Goal: Transaction & Acquisition: Register for event/course

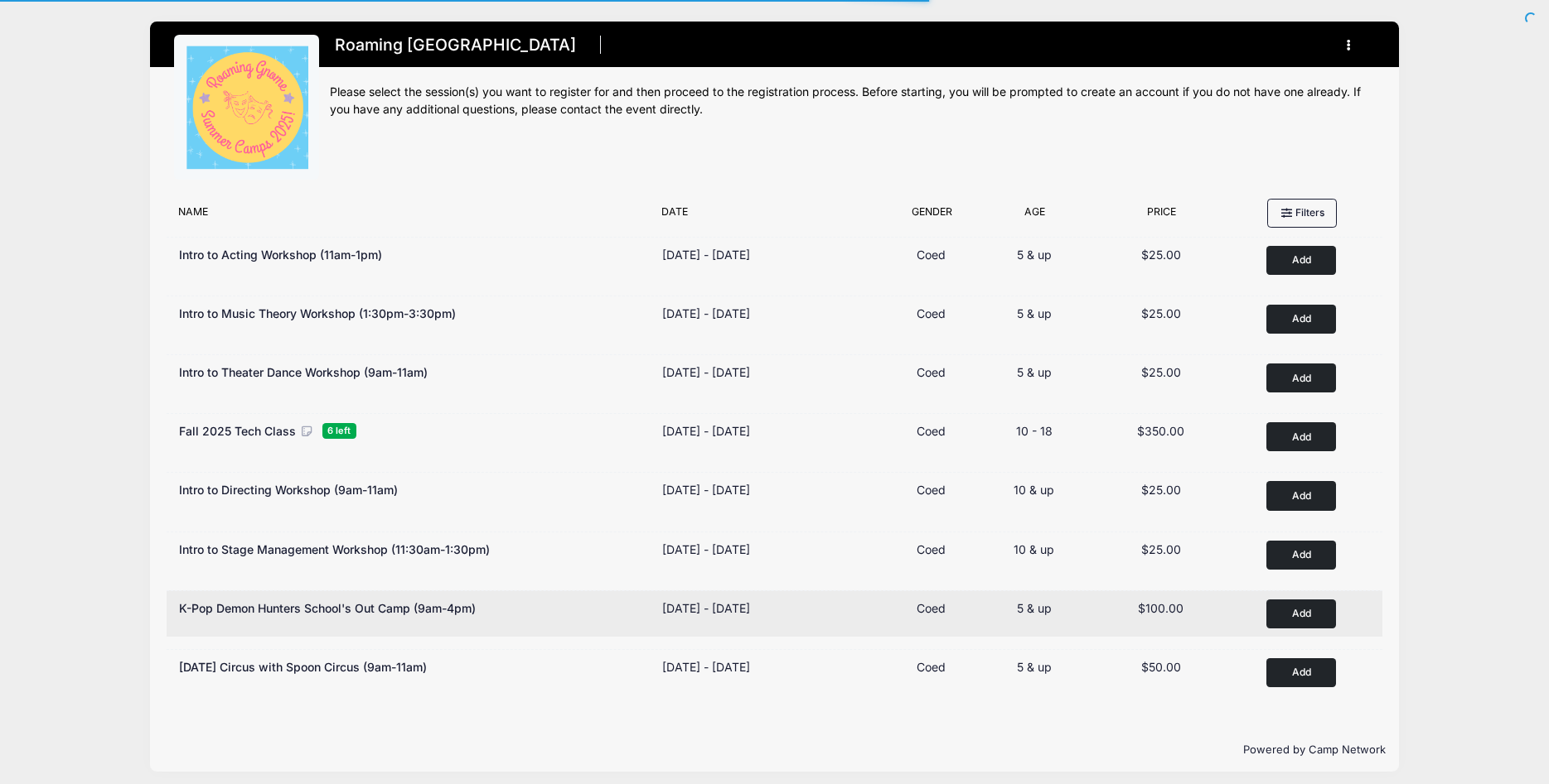
click at [1294, 621] on button "Add to Cart" at bounding box center [1301, 614] width 70 height 29
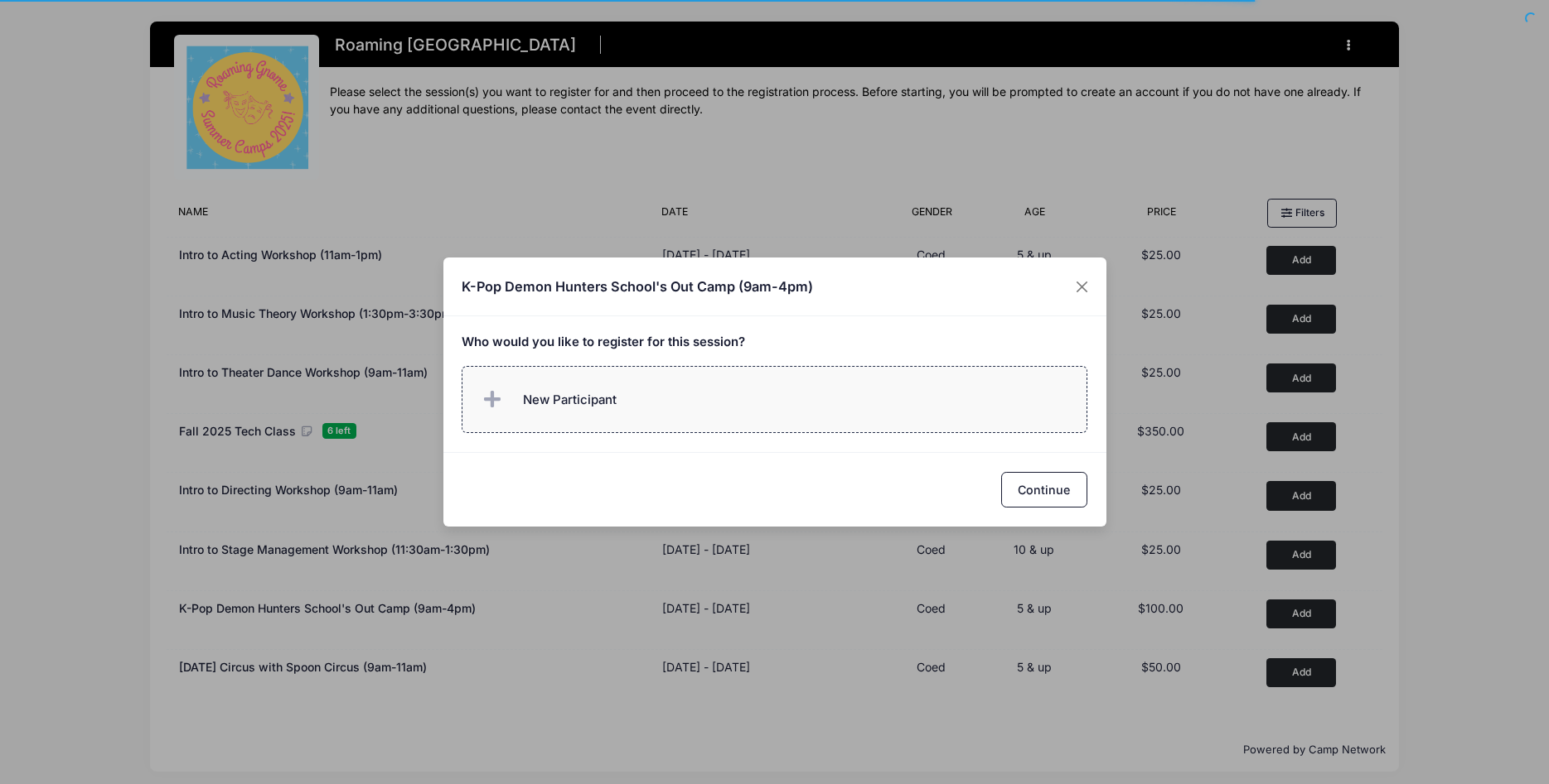
click at [586, 403] on span "New Participant" at bounding box center [569, 399] width 94 height 18
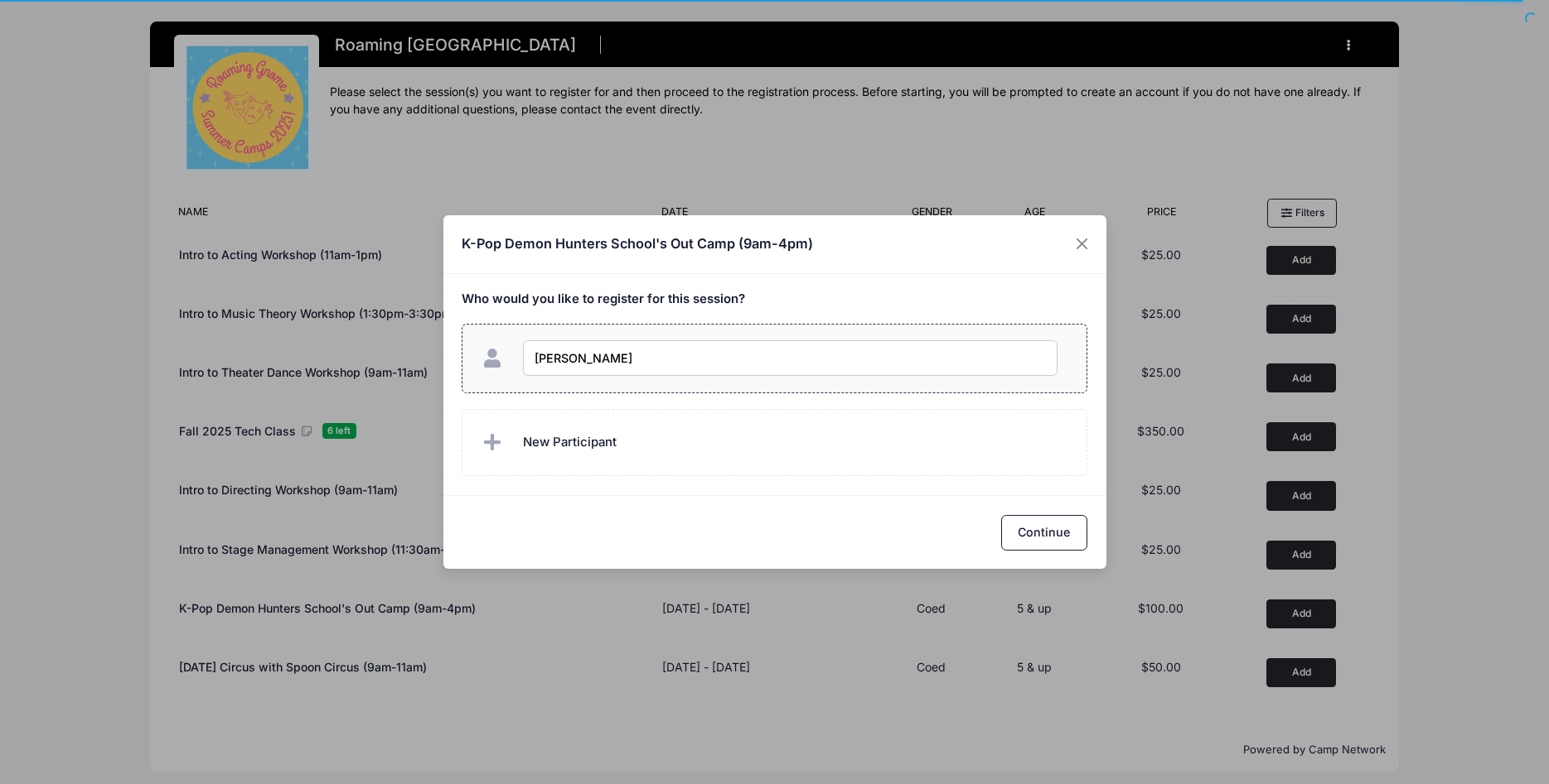
type input "Hannah Sommers"
checkbox input "true"
click at [1031, 530] on button "Continue" at bounding box center [1044, 533] width 86 height 35
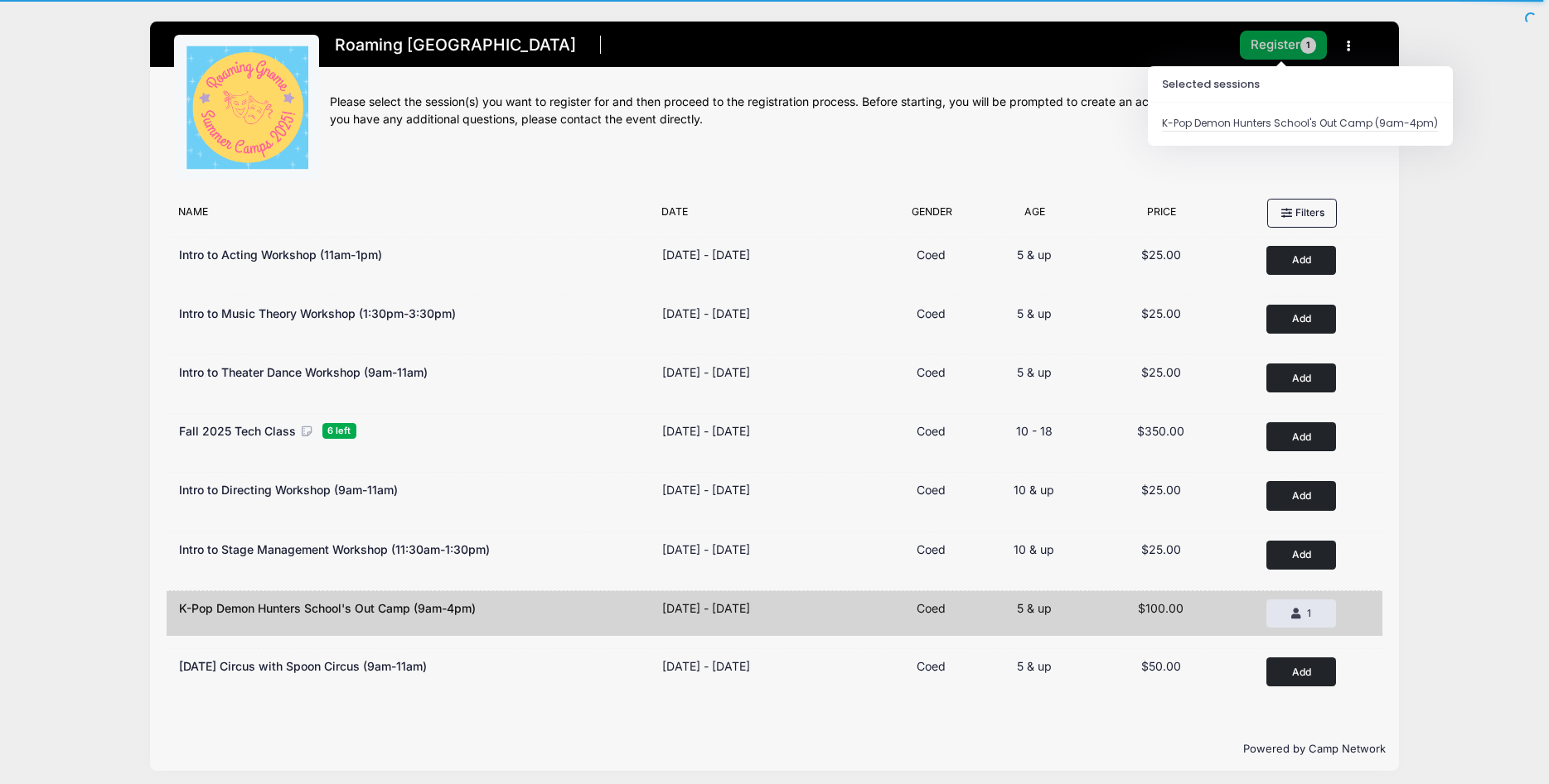
click at [1270, 53] on button "Register 1" at bounding box center [1284, 46] width 88 height 29
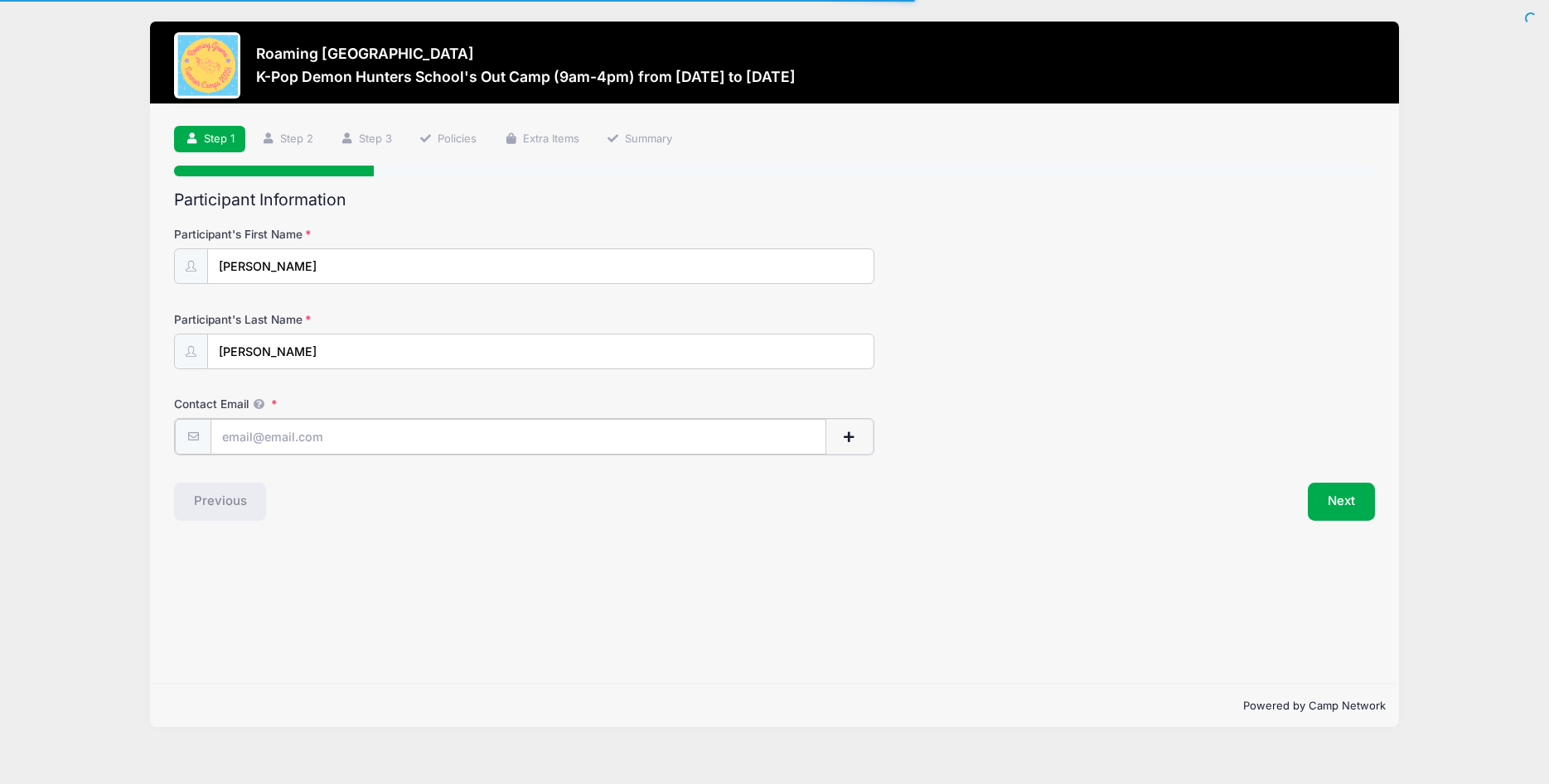
click at [305, 435] on input "Contact Email" at bounding box center [517, 436] width 616 height 35
click at [298, 435] on input "Contact Email" at bounding box center [517, 436] width 616 height 35
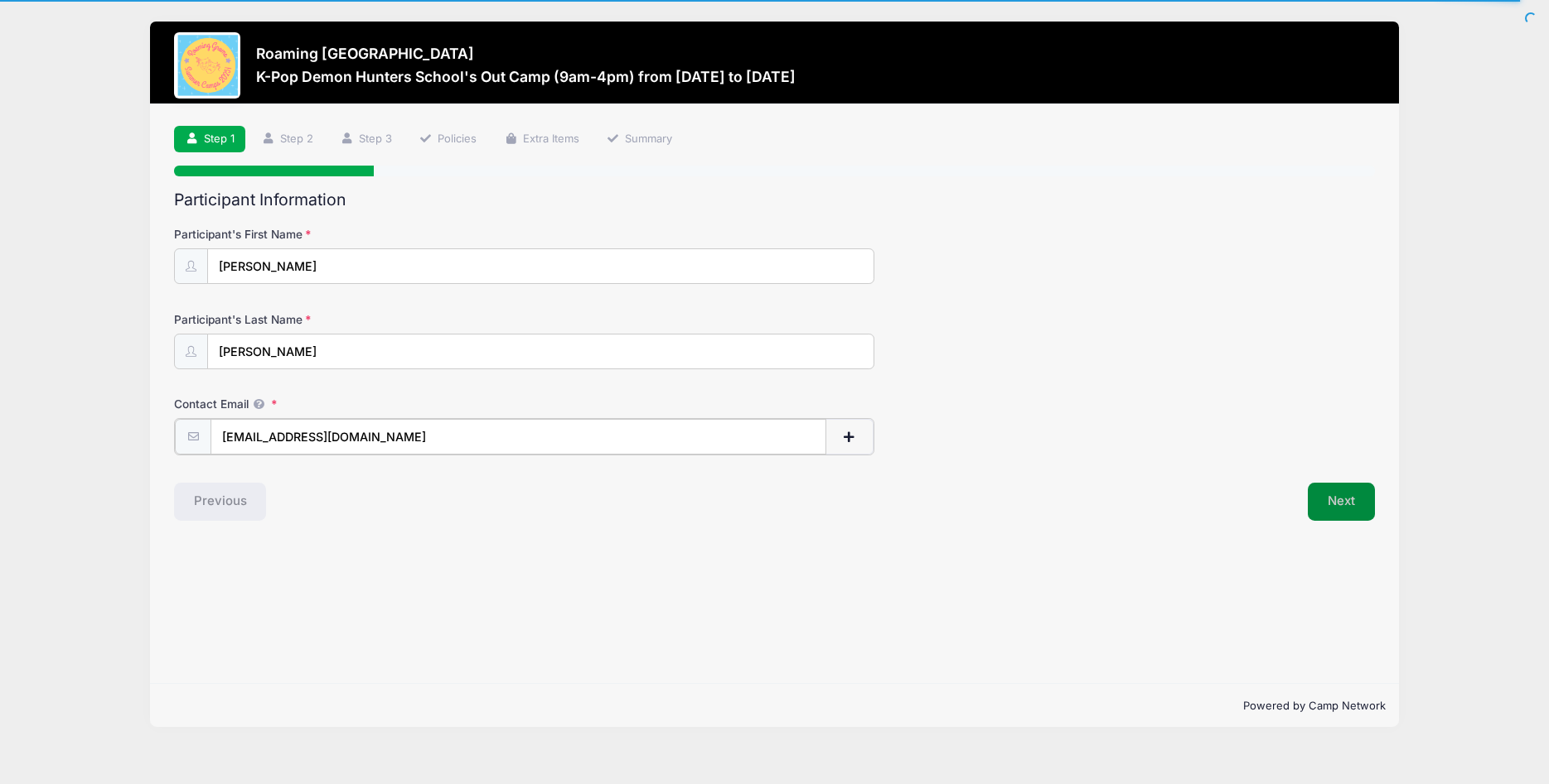
type input "teamsommersusa@gmail.com"
click at [1315, 504] on button "Next" at bounding box center [1341, 500] width 67 height 38
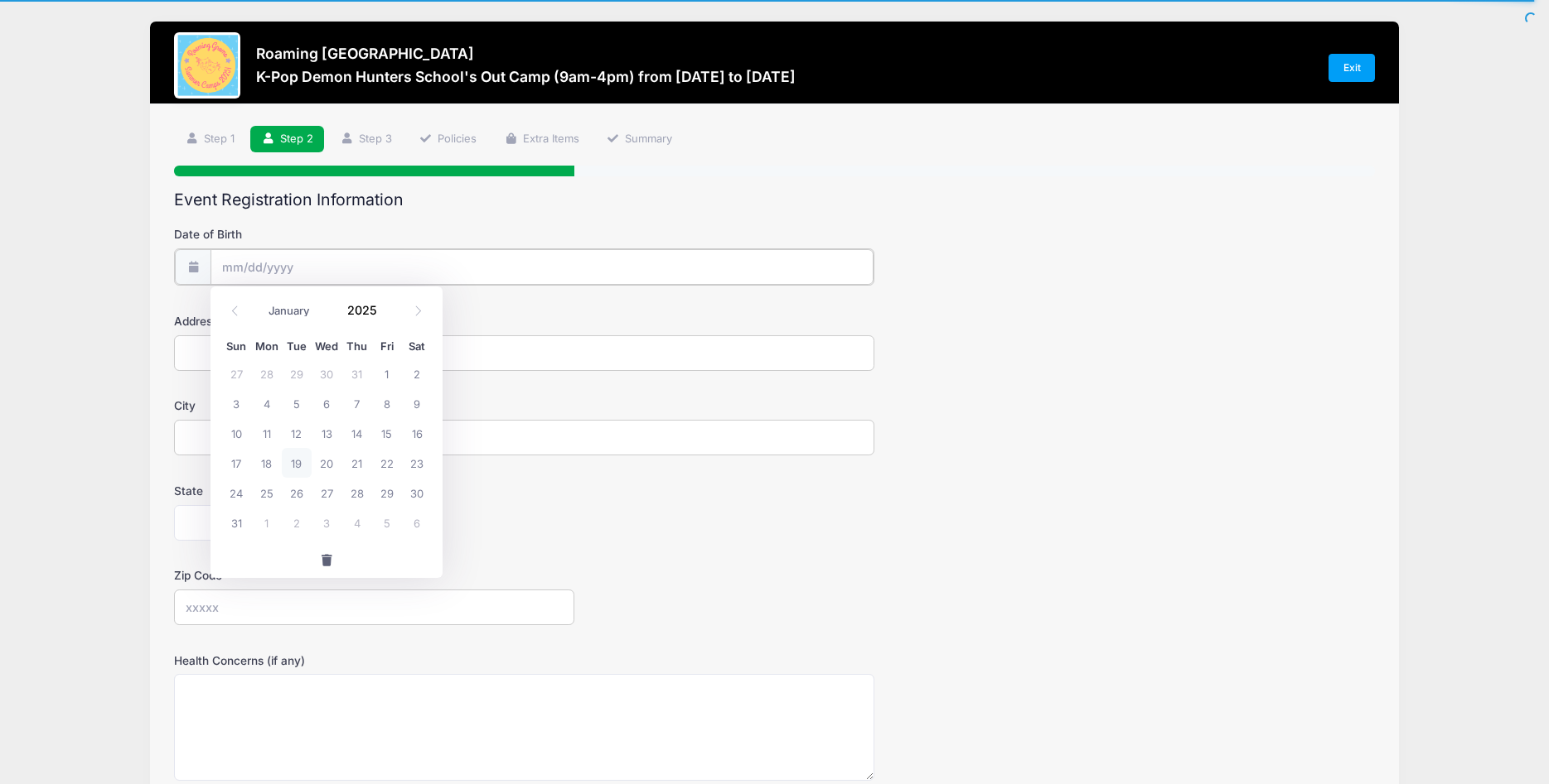
click at [290, 264] on input "Date of Birth" at bounding box center [542, 267] width 663 height 35
click at [397, 314] on div "January February March April May June July August September October November De…" at bounding box center [327, 306] width 158 height 28
click at [381, 314] on input "2025" at bounding box center [366, 310] width 54 height 25
click at [387, 308] on span at bounding box center [387, 304] width 11 height 12
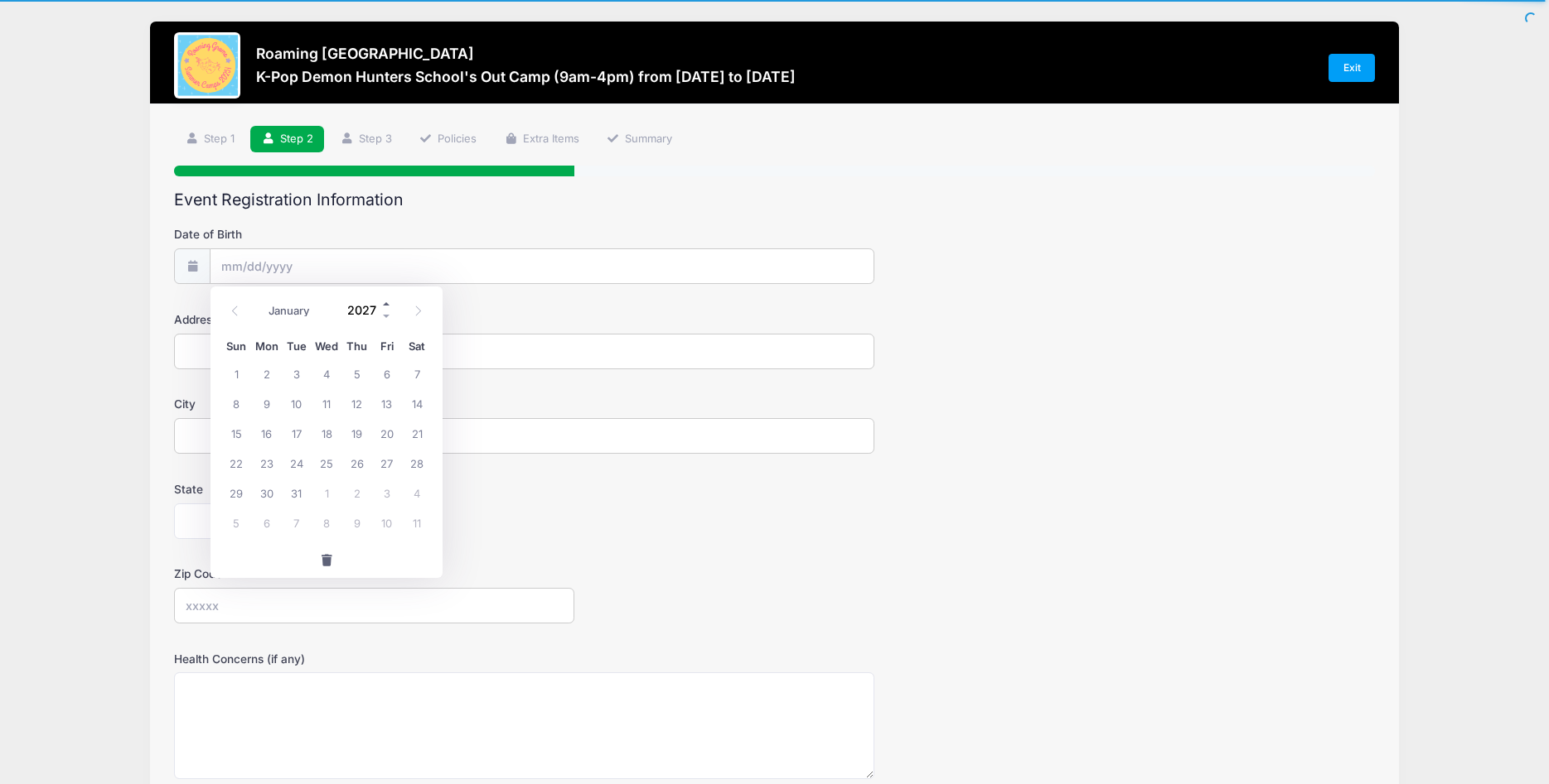
click at [387, 308] on span at bounding box center [387, 304] width 11 height 12
click at [387, 314] on span at bounding box center [387, 317] width 11 height 12
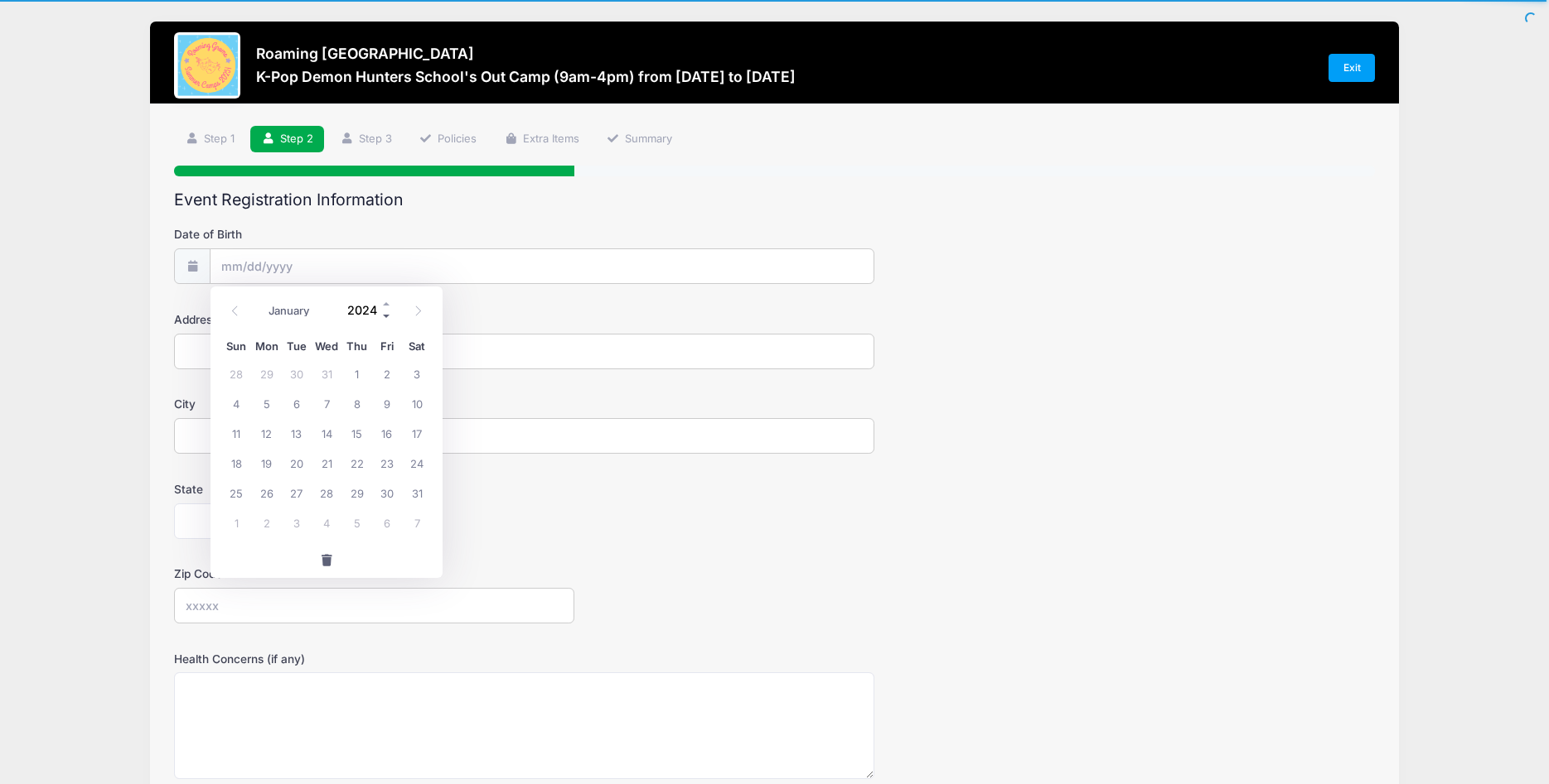
click at [387, 314] on span at bounding box center [387, 317] width 11 height 12
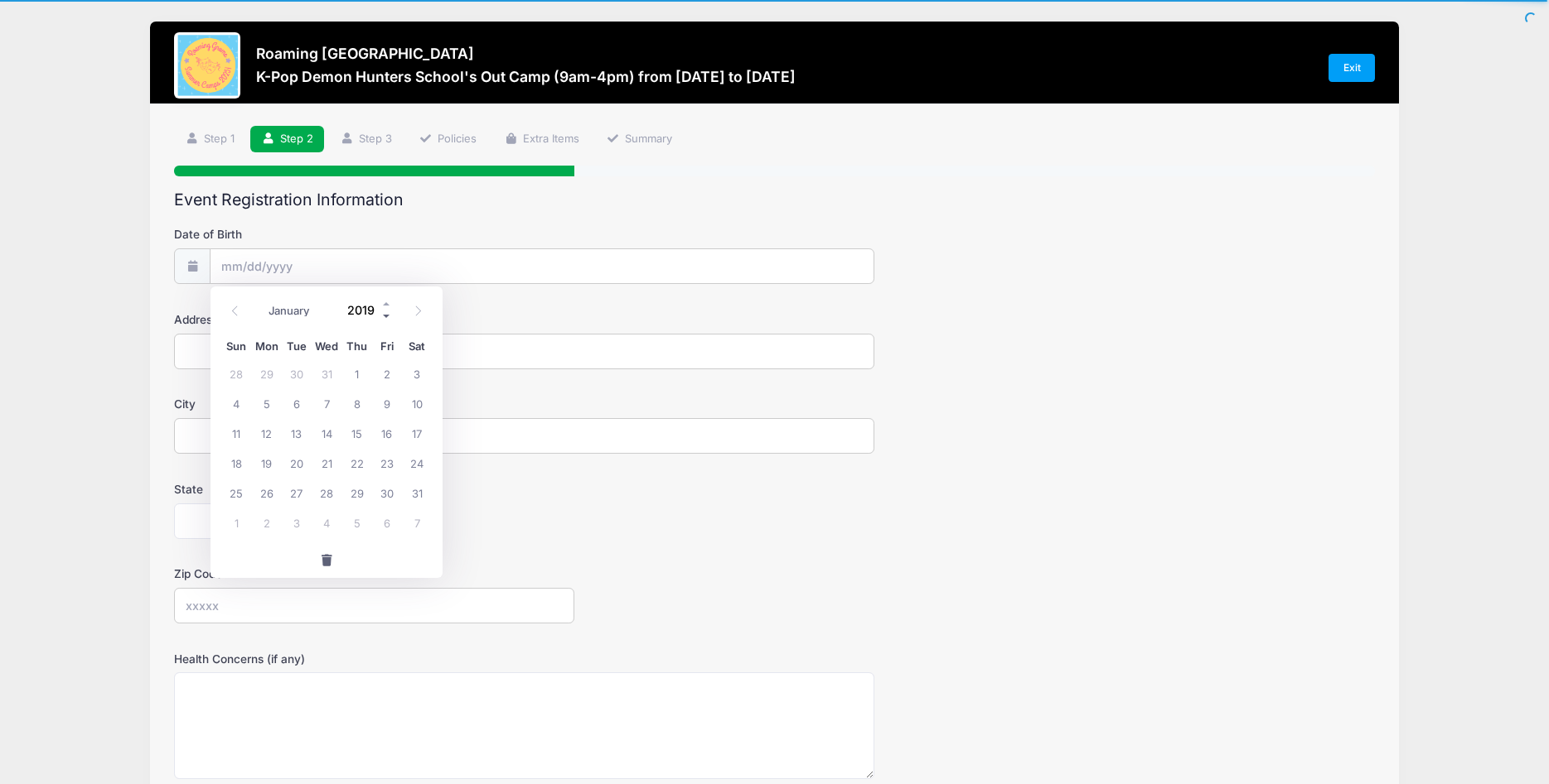
click at [387, 314] on span at bounding box center [387, 317] width 11 height 12
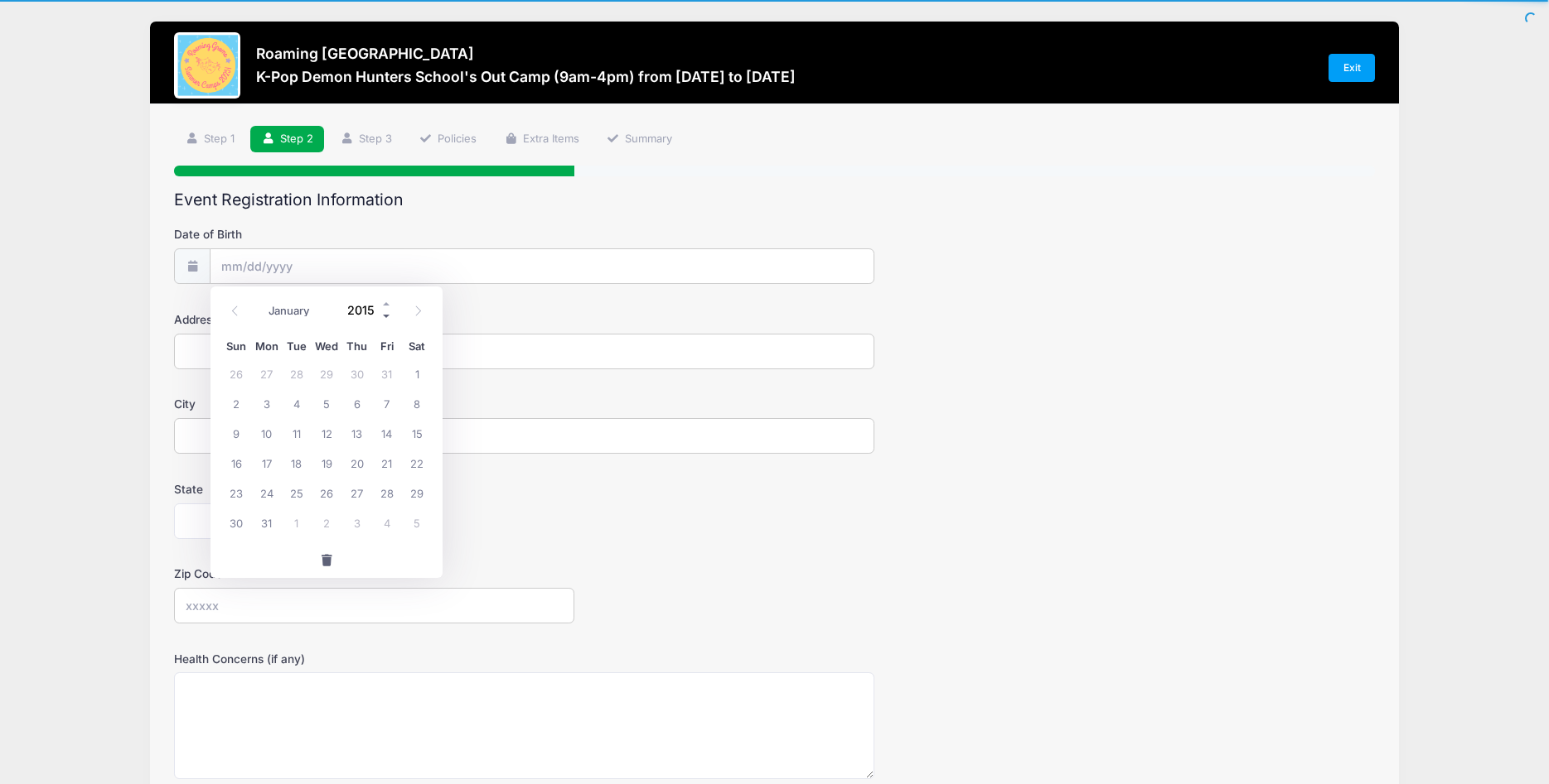
type input "2014"
click at [260, 300] on select "January February March April May June July August September October November De…" at bounding box center [297, 311] width 74 height 22
click option "May" at bounding box center [0, 0] width 0 height 0
click at [413, 310] on icon at bounding box center [418, 311] width 11 height 11
click at [235, 311] on icon at bounding box center [235, 311] width 11 height 11
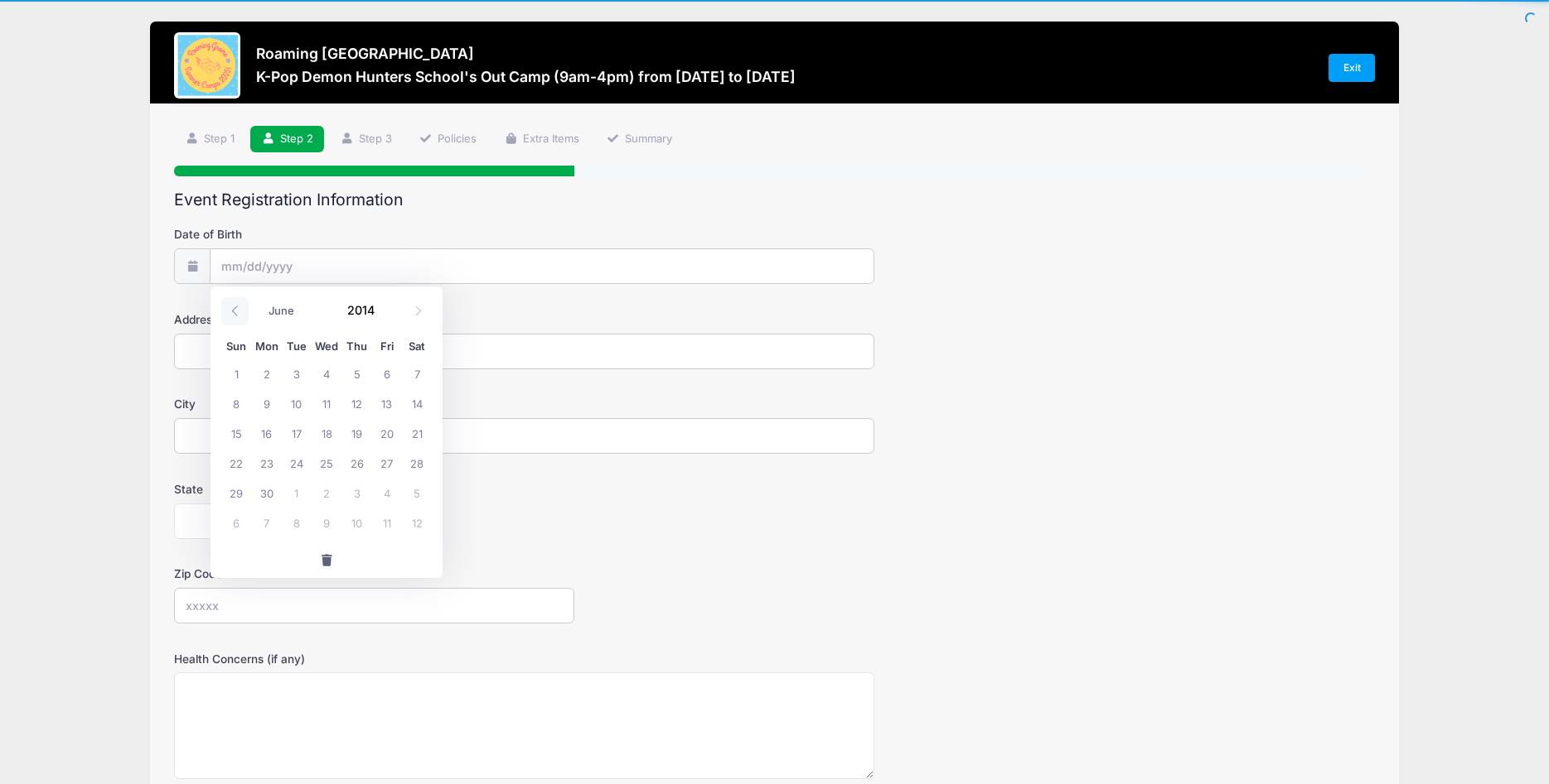
select select "4"
click at [377, 319] on input "2014" at bounding box center [366, 310] width 54 height 25
click at [387, 302] on span at bounding box center [387, 304] width 11 height 12
type input "2015"
click at [416, 433] on span "16" at bounding box center [417, 433] width 30 height 30
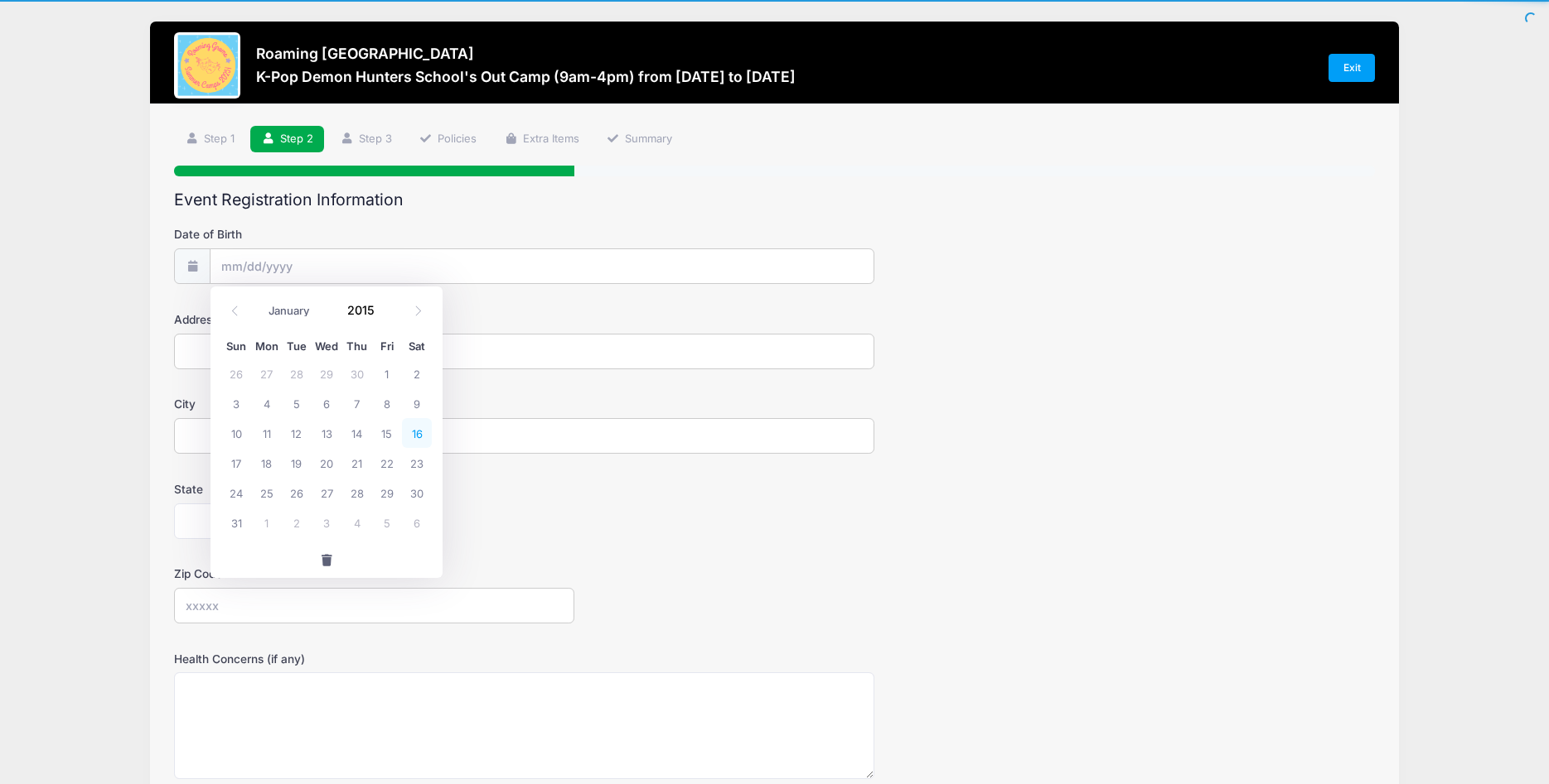
type input "05/16/2015"
click at [267, 360] on input "Address" at bounding box center [524, 351] width 700 height 35
type input "8"
type input "9889 E. 28th Ave"
type input "Denver"
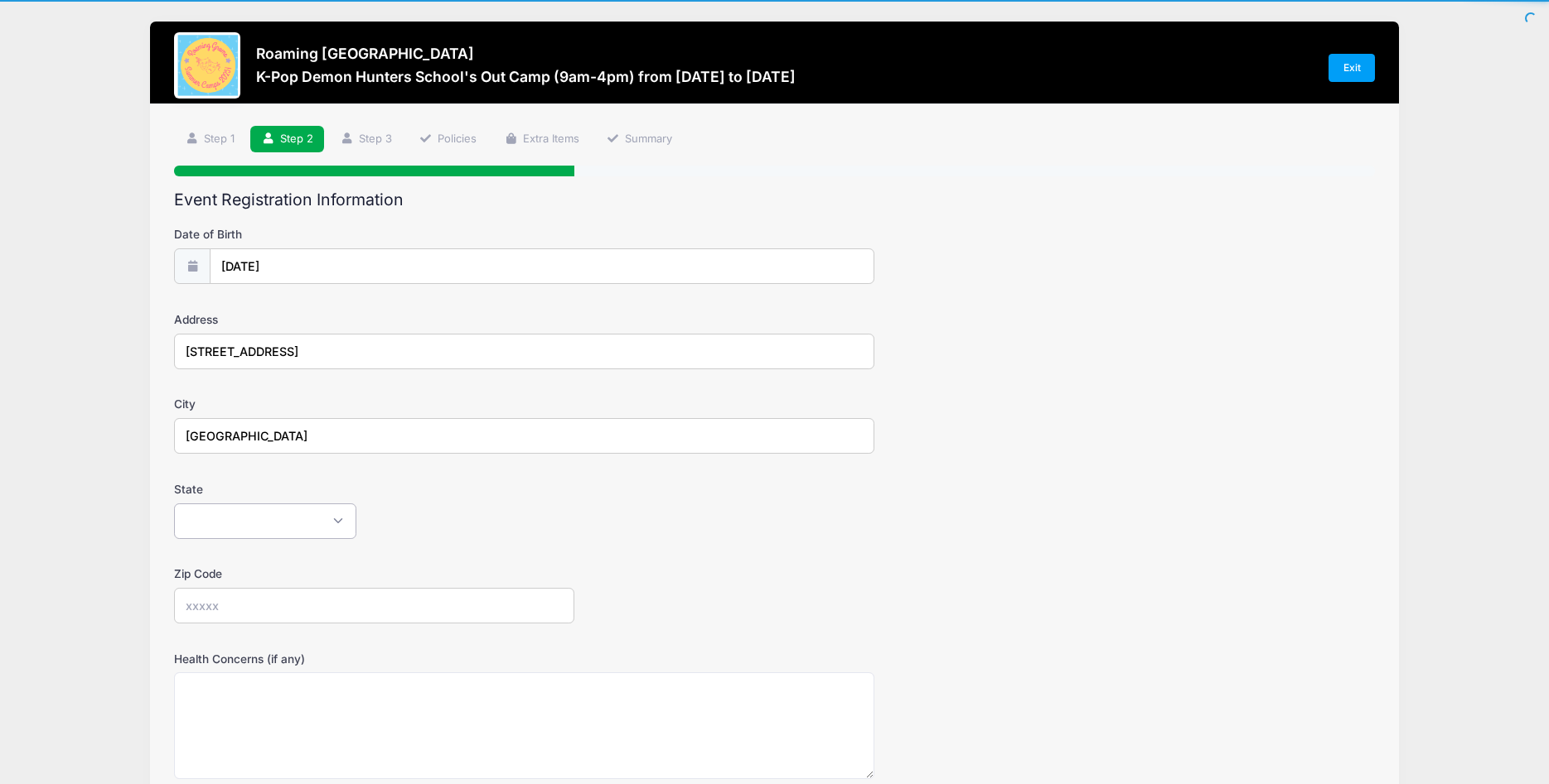
select select "CO"
type input "80238"
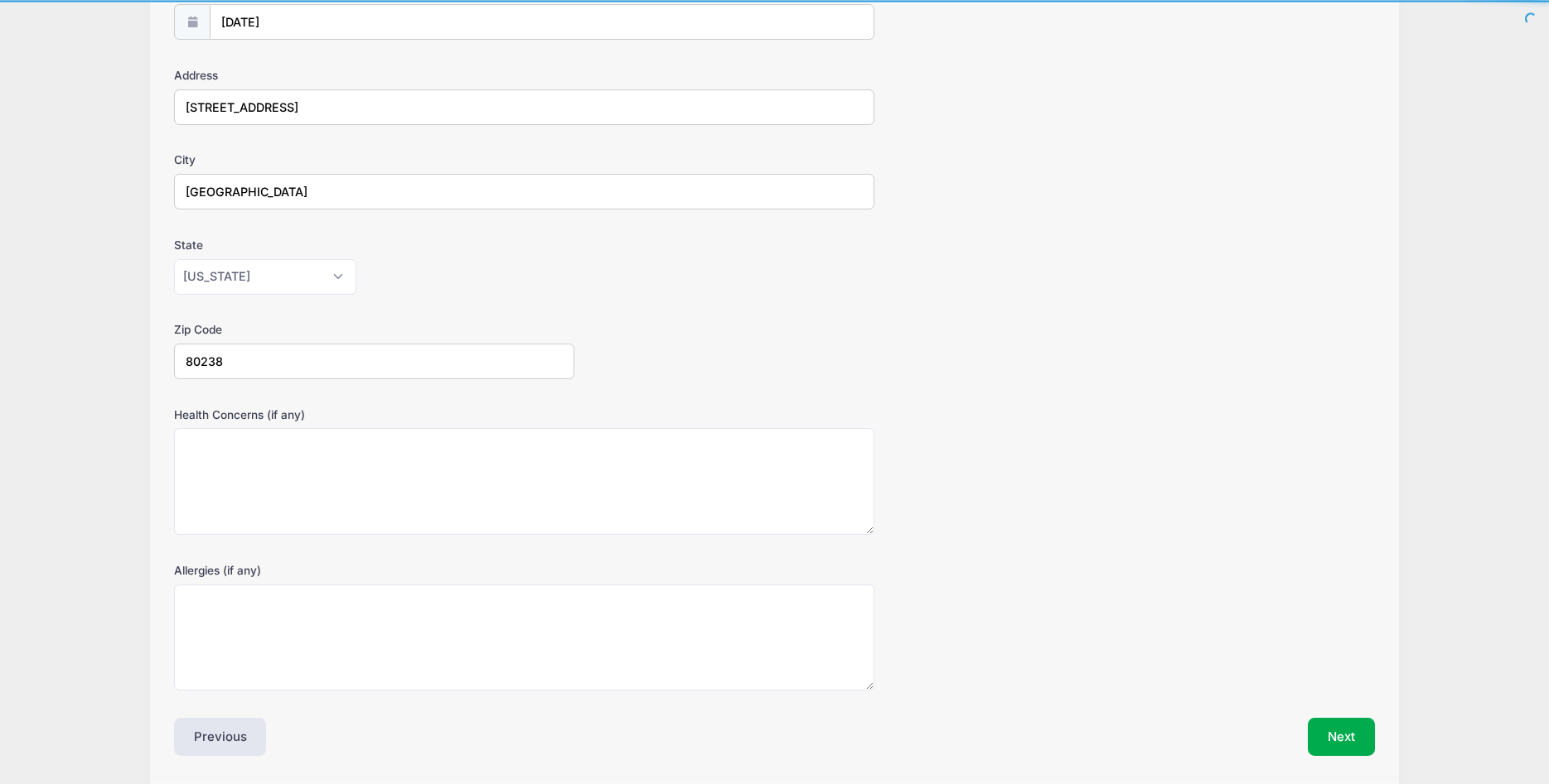
scroll to position [302, 0]
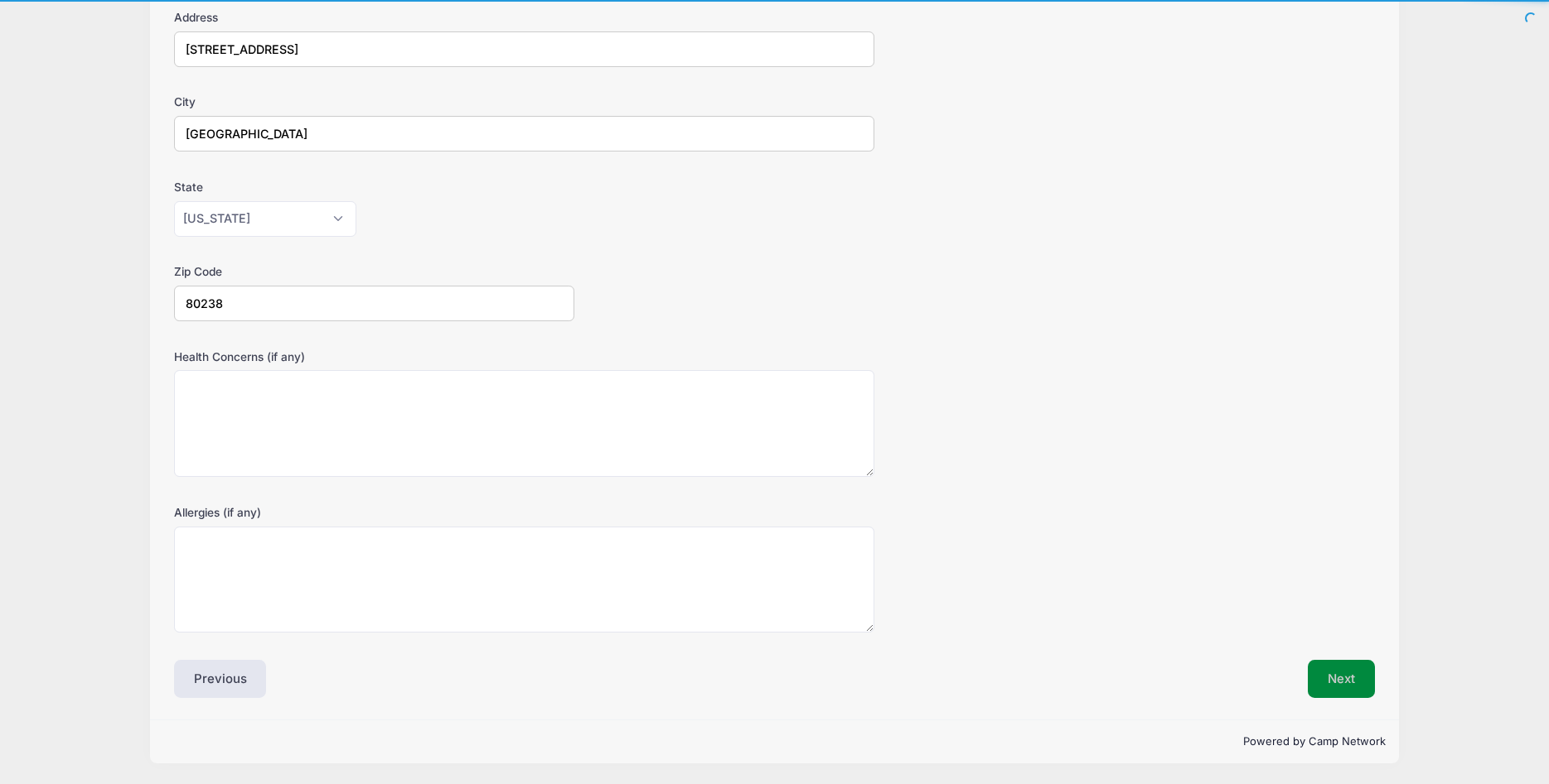
click at [1348, 667] on button "Next" at bounding box center [1341, 679] width 67 height 38
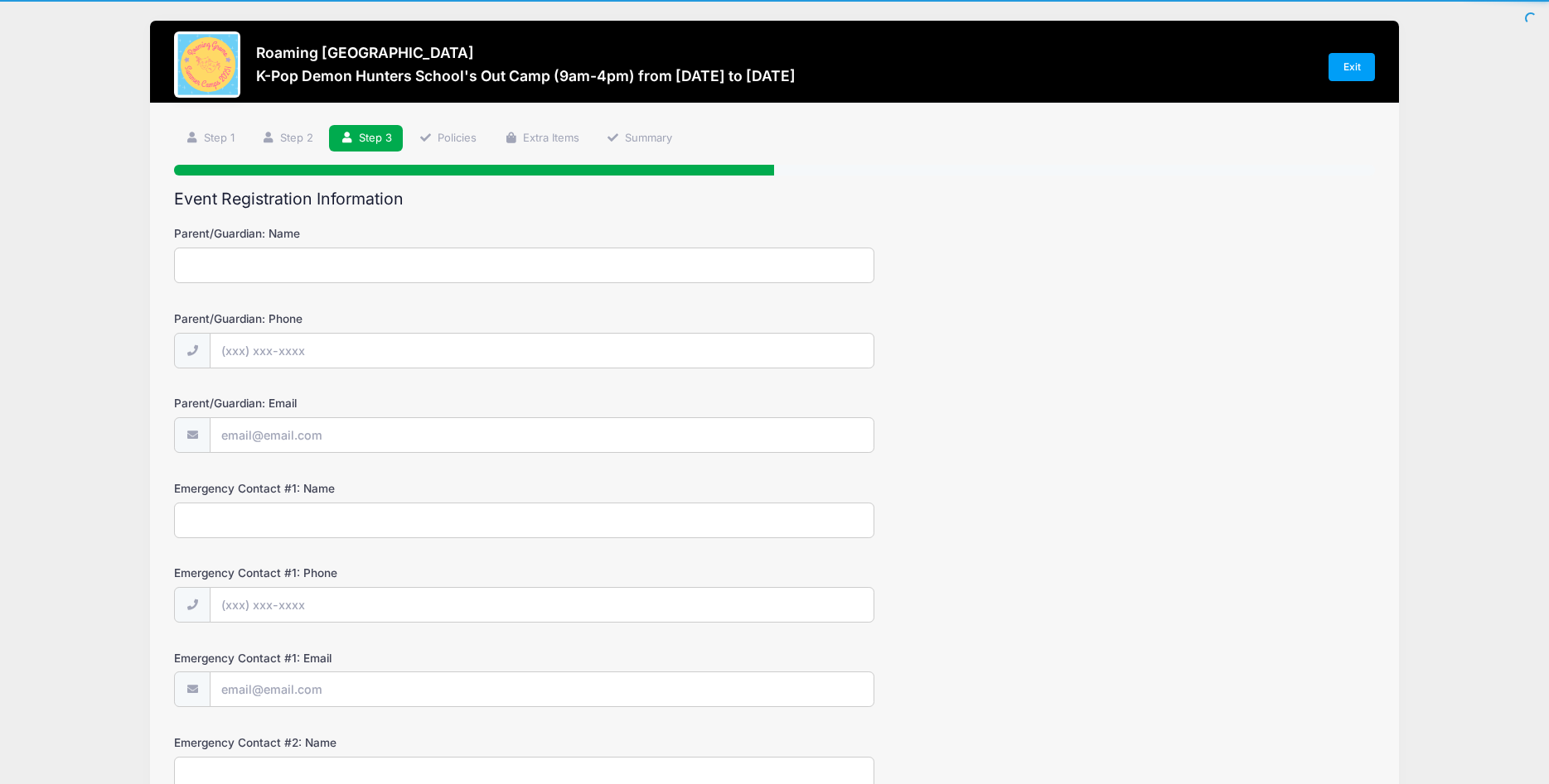
scroll to position [0, 0]
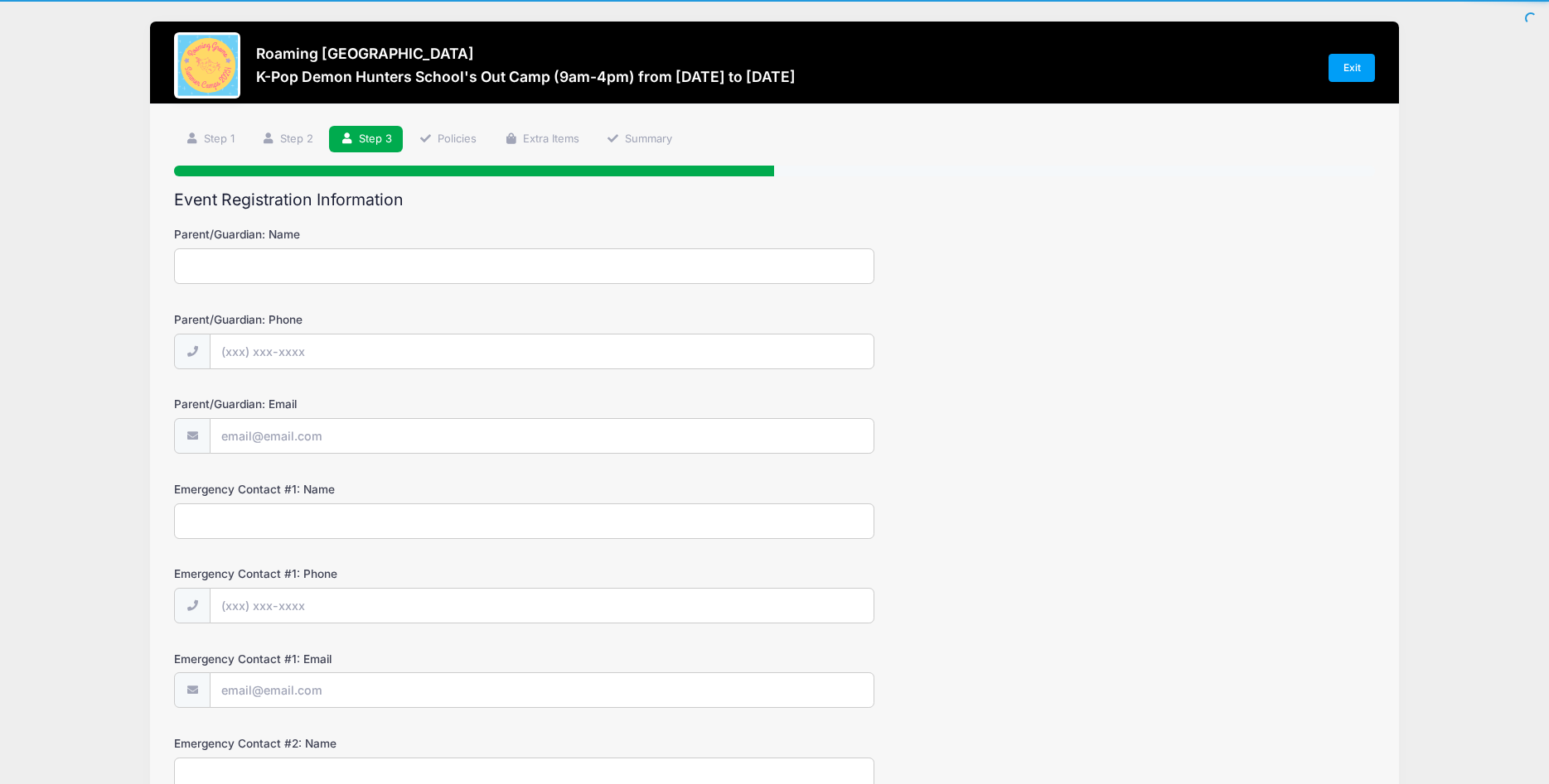
click at [373, 272] on input "Parent/Guardian: Name" at bounding box center [524, 266] width 700 height 35
type input "Pamela Sommers"
type input "(720) 988-5130"
click at [332, 440] on input "Parent/Guardian: Email" at bounding box center [542, 436] width 663 height 35
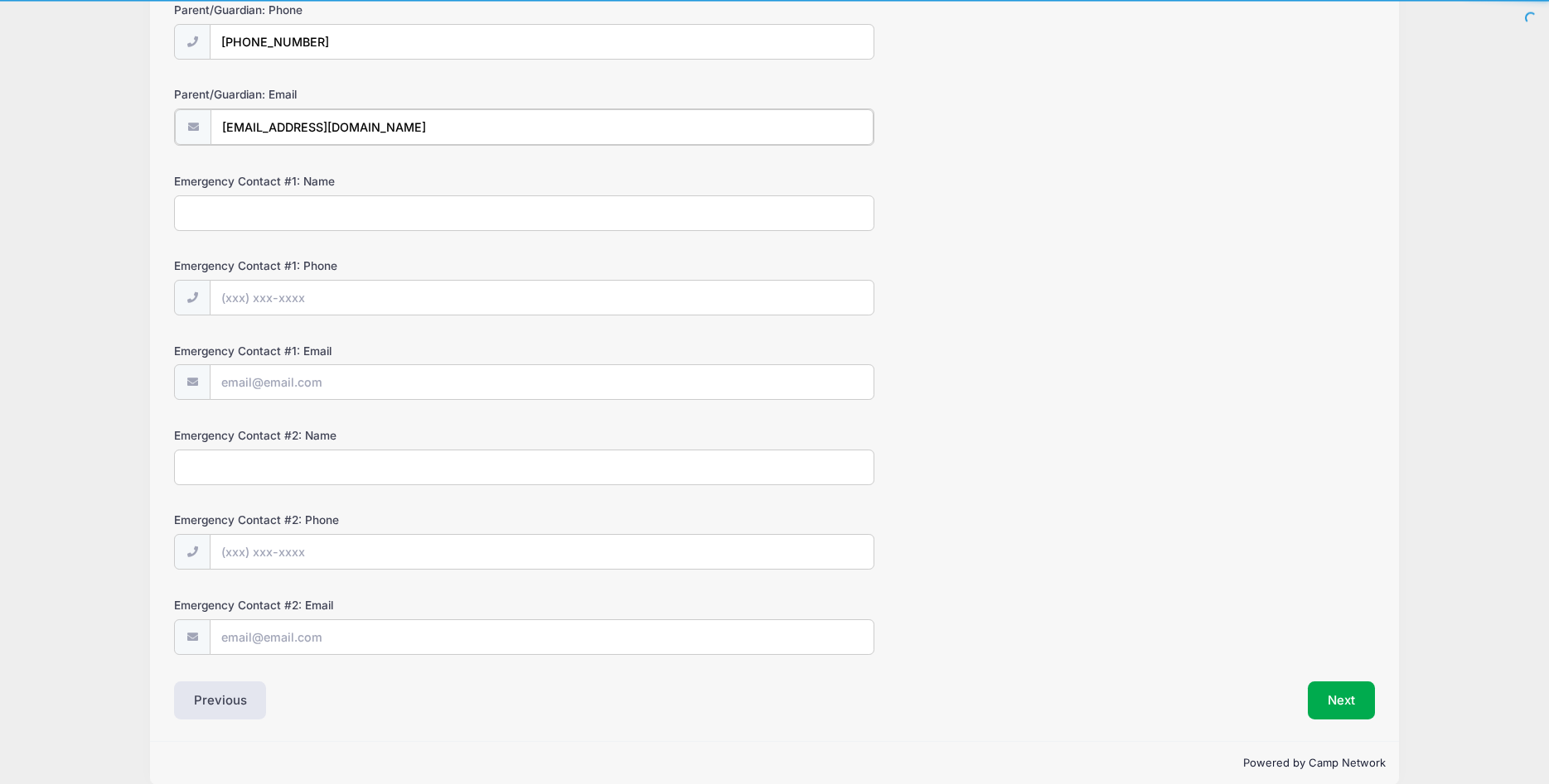
scroll to position [331, 0]
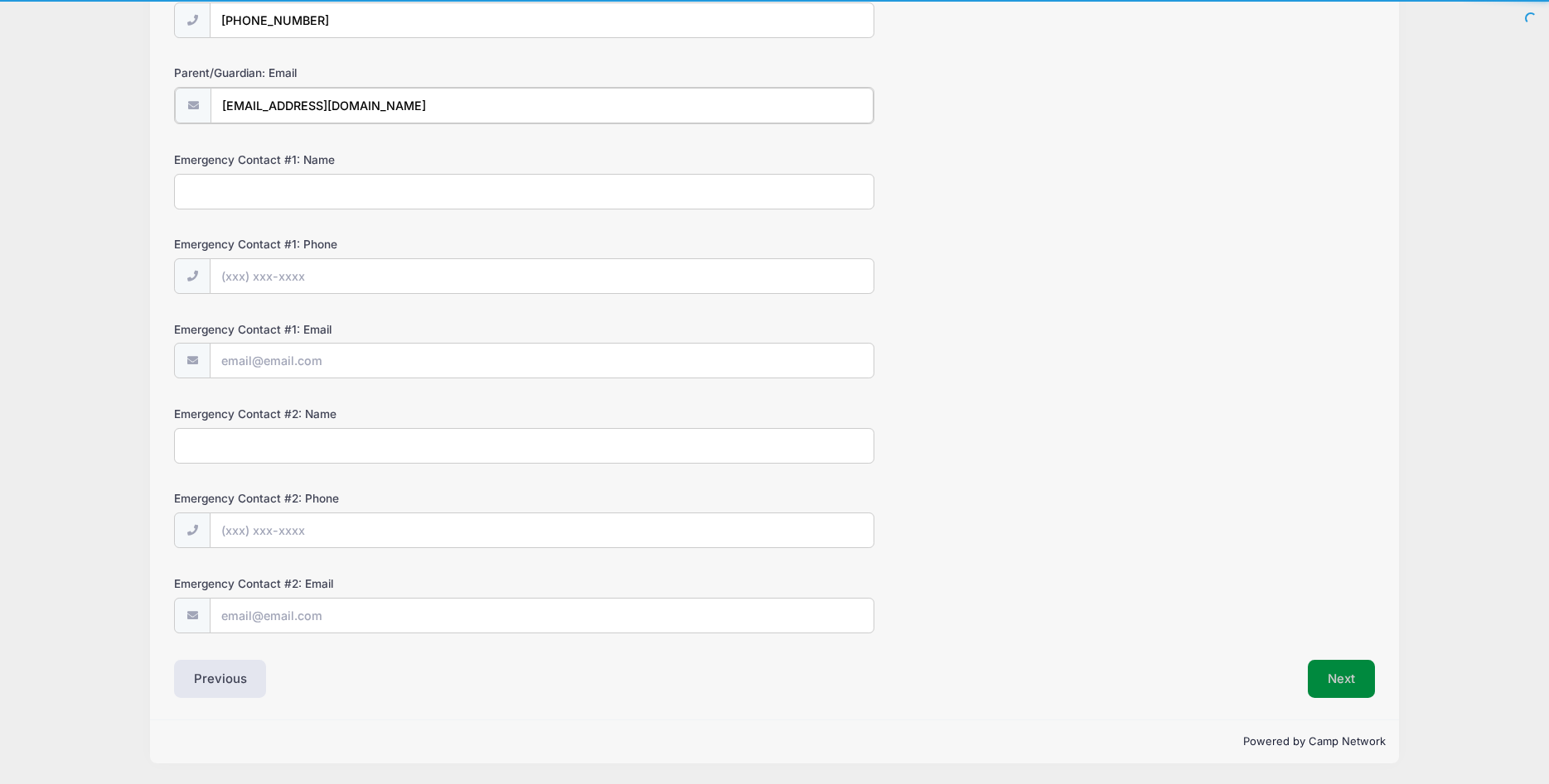
type input "[EMAIL_ADDRESS][DOMAIN_NAME]"
click at [1337, 676] on button "Next" at bounding box center [1341, 678] width 67 height 38
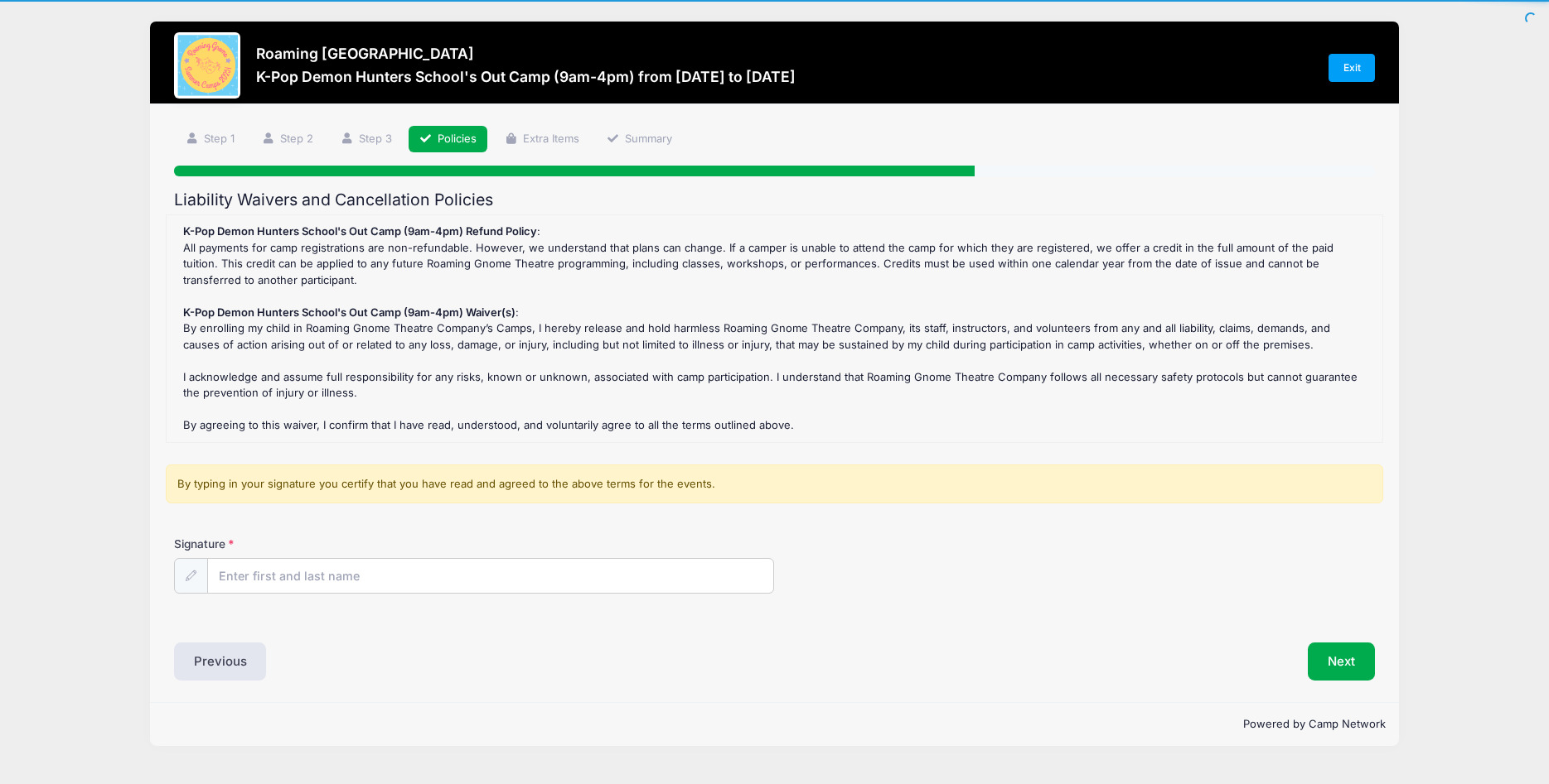
scroll to position [0, 0]
click at [380, 587] on input "Signature" at bounding box center [491, 577] width 566 height 35
type input "Pamela Sommers"
click at [1330, 651] on button "Next" at bounding box center [1341, 662] width 67 height 38
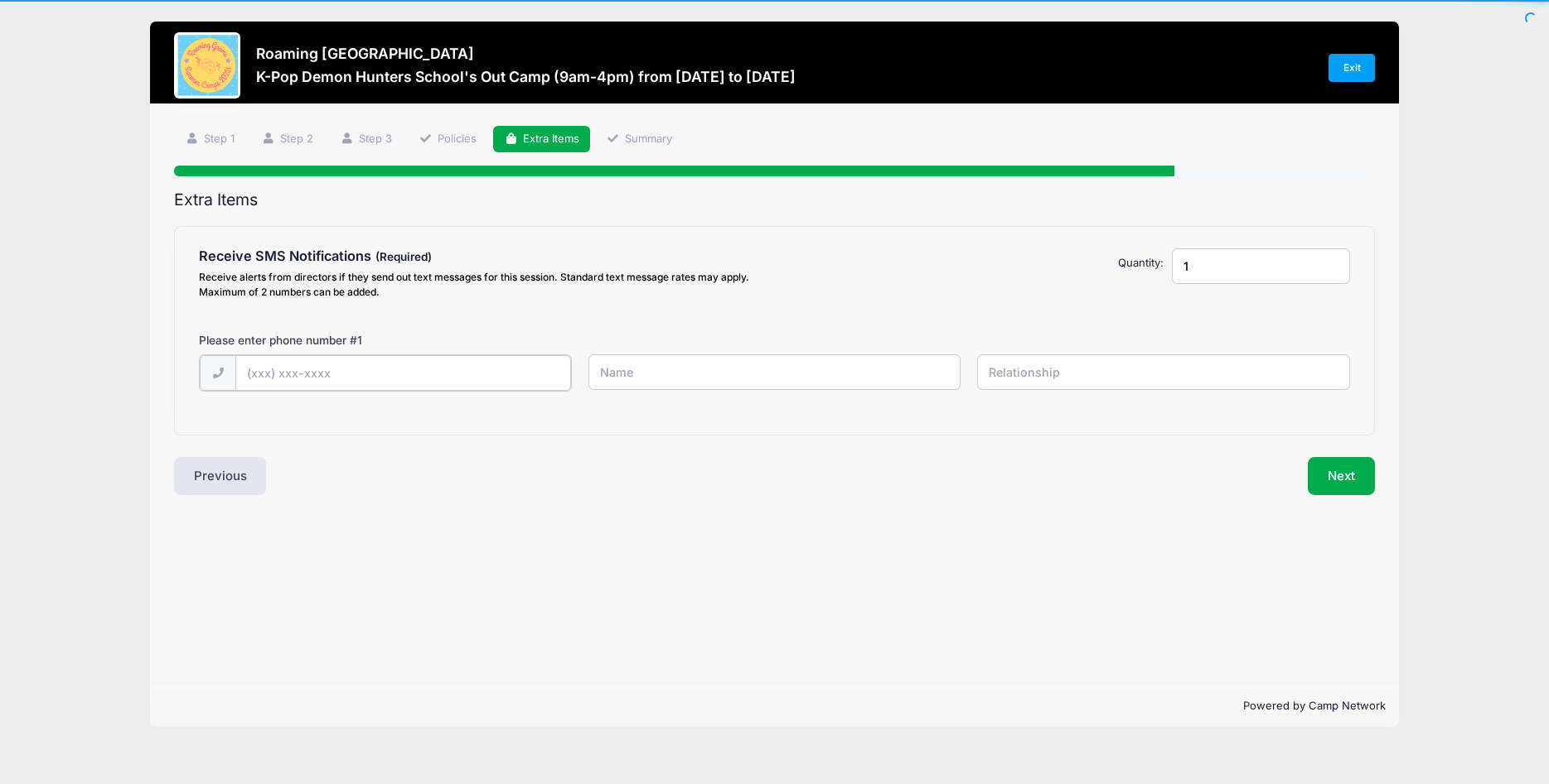
click at [0, 0] on input "text" at bounding box center [0, 0] width 0 height 0
type input "(720) 988-5130"
click at [0, 0] on input "text" at bounding box center [0, 0] width 0 height 0
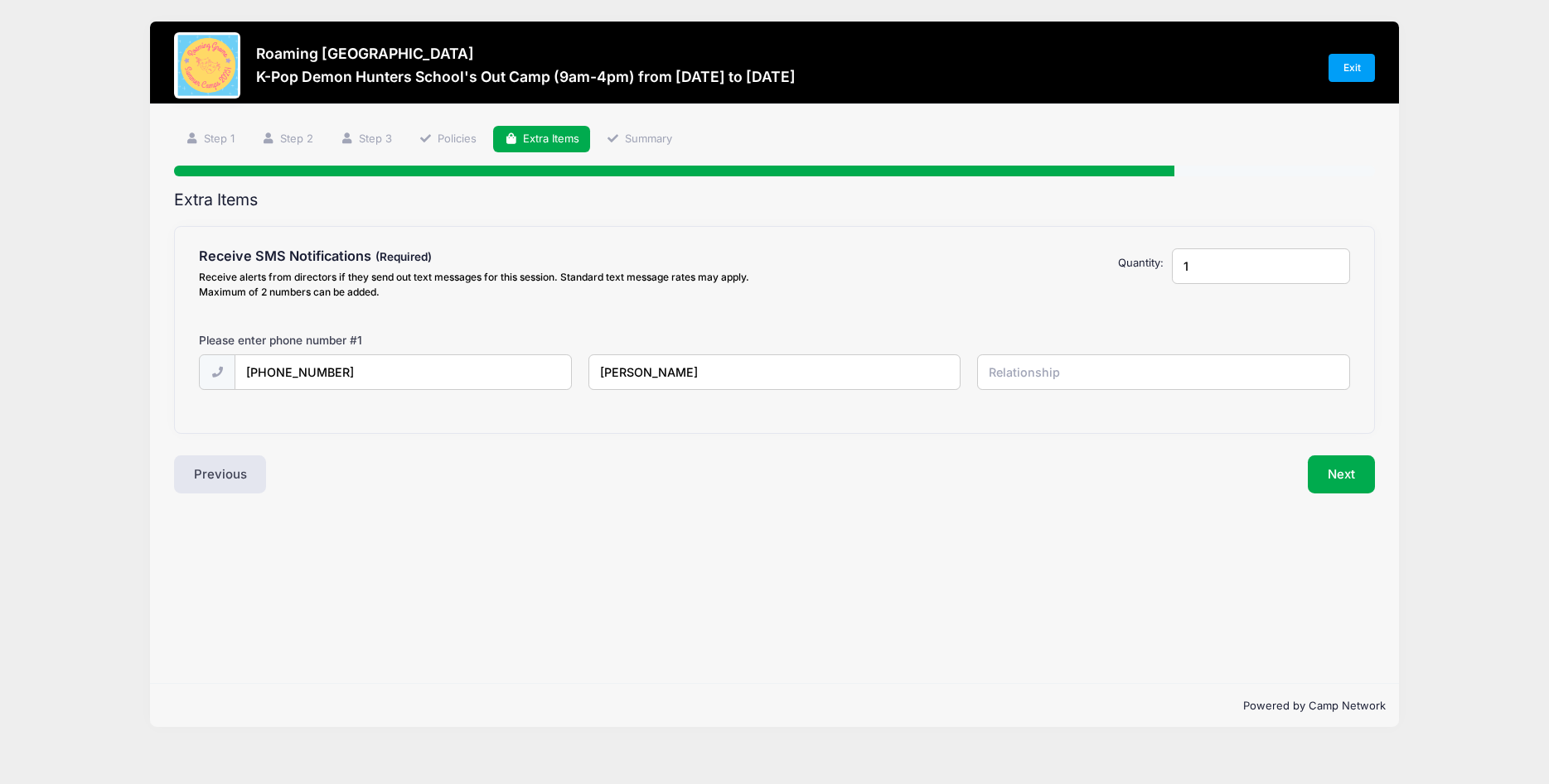
type input "Pamela Sommers"
type input "mother"
click at [1349, 476] on button "Next" at bounding box center [1341, 474] width 67 height 38
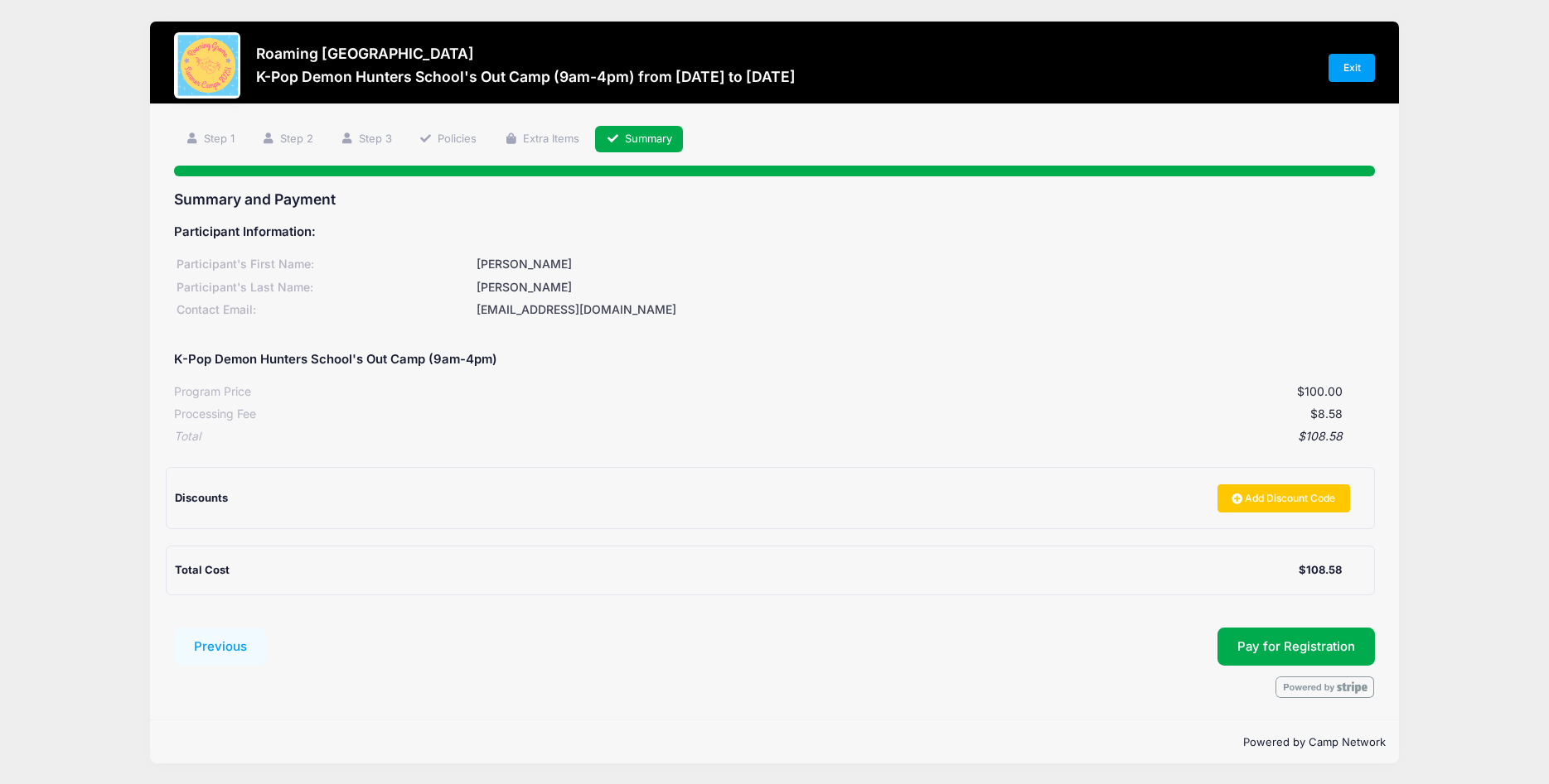
scroll to position [1, 0]
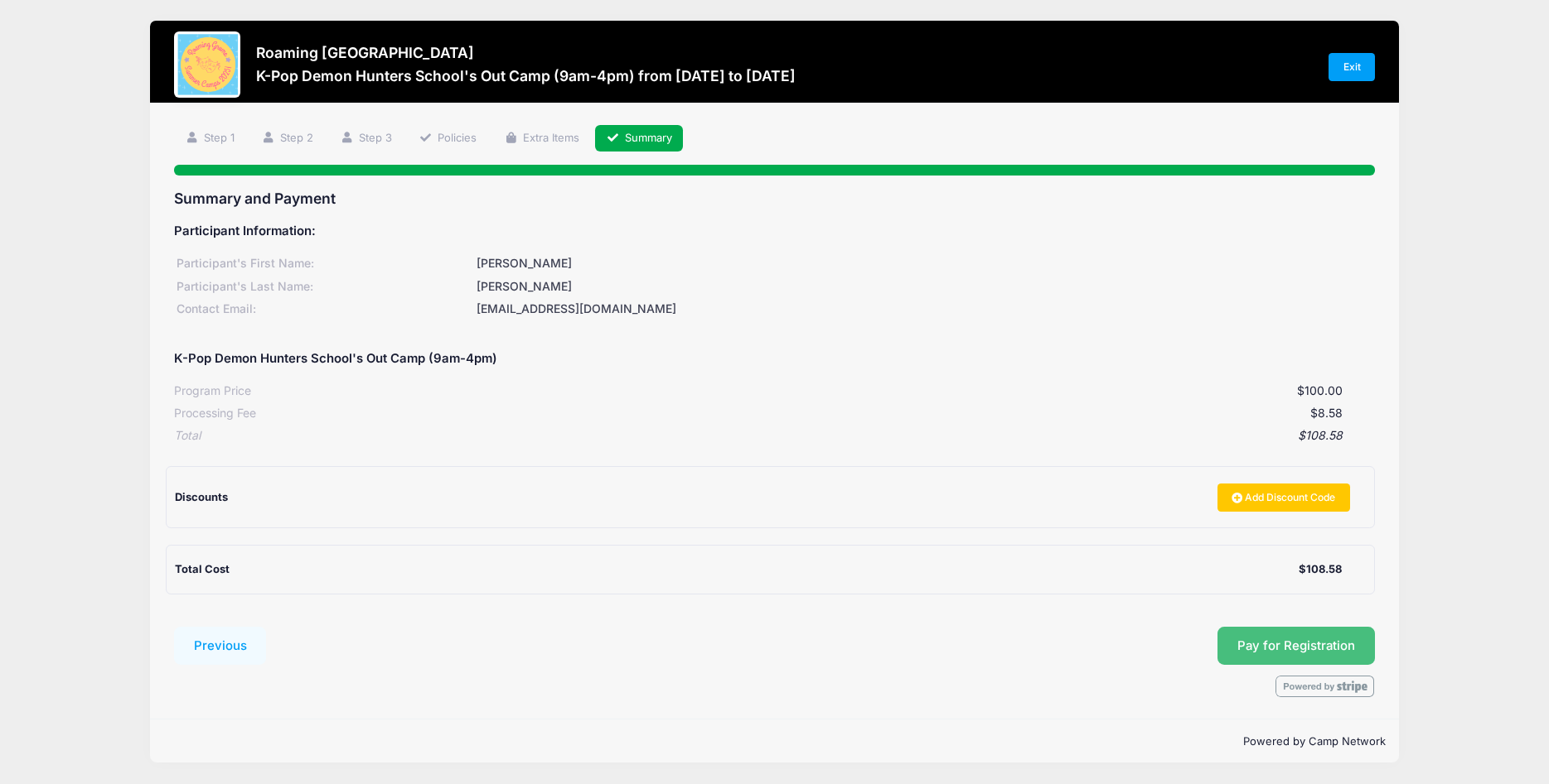
click at [1309, 639] on span "Pay for Registration" at bounding box center [1296, 645] width 118 height 15
